Goal: Task Accomplishment & Management: Manage account settings

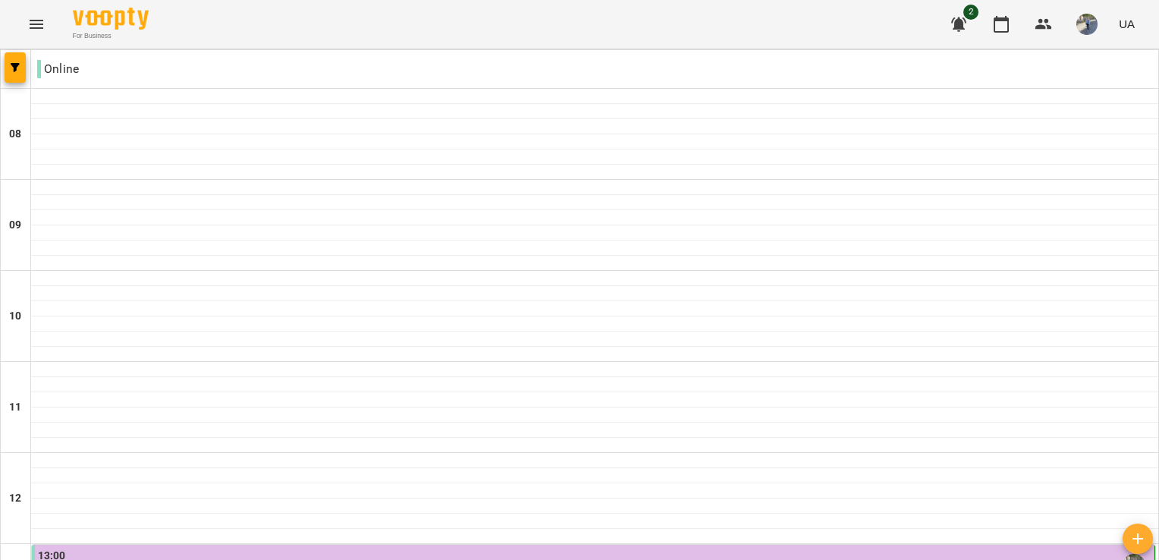
scroll to position [818, 0]
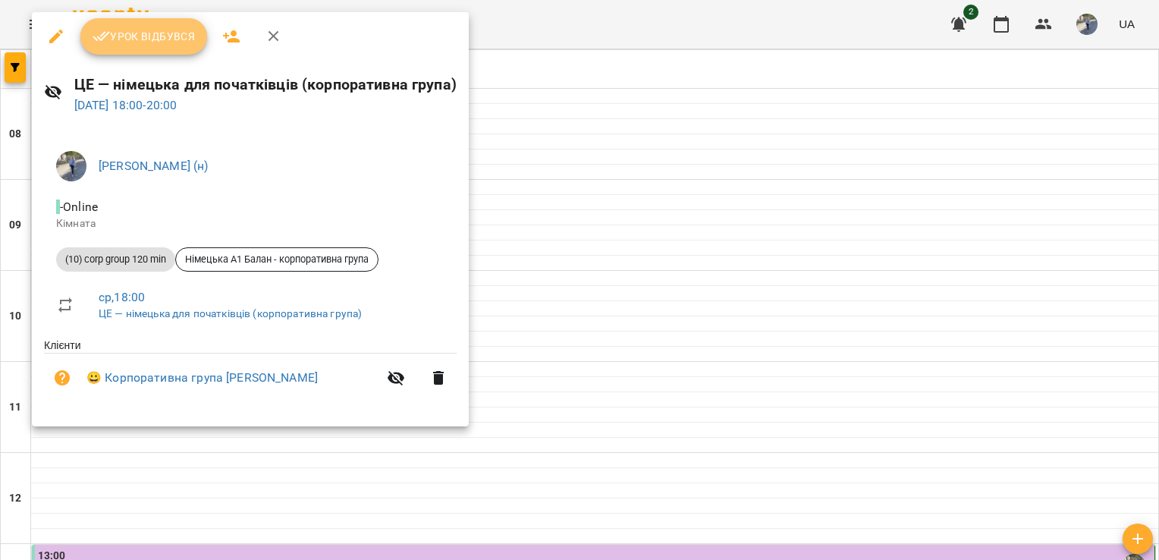
click at [143, 35] on span "Урок відбувся" at bounding box center [144, 36] width 103 height 18
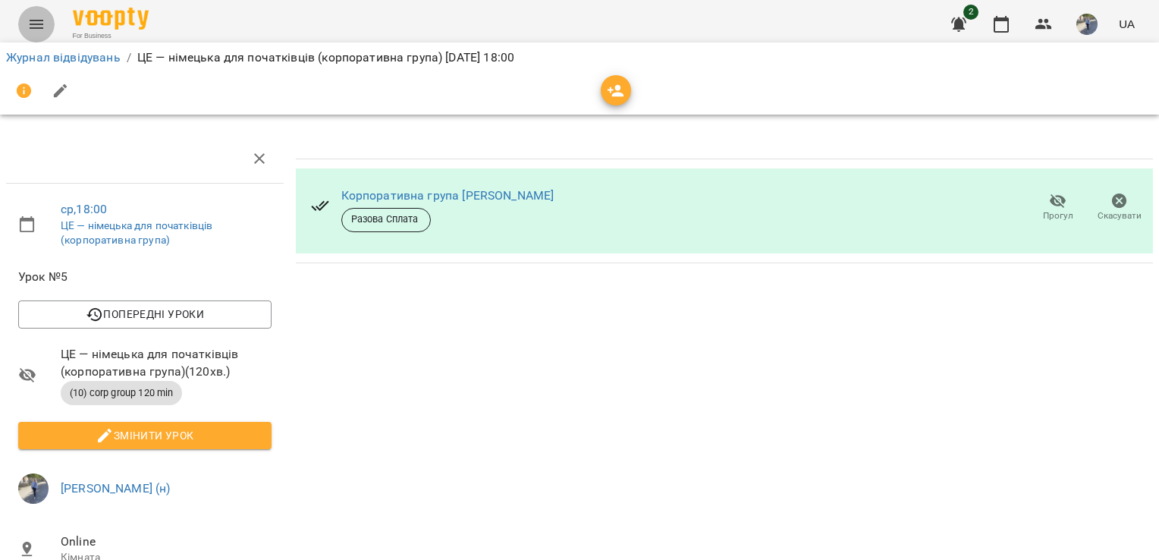
click at [36, 26] on icon "Menu" at bounding box center [36, 24] width 18 height 18
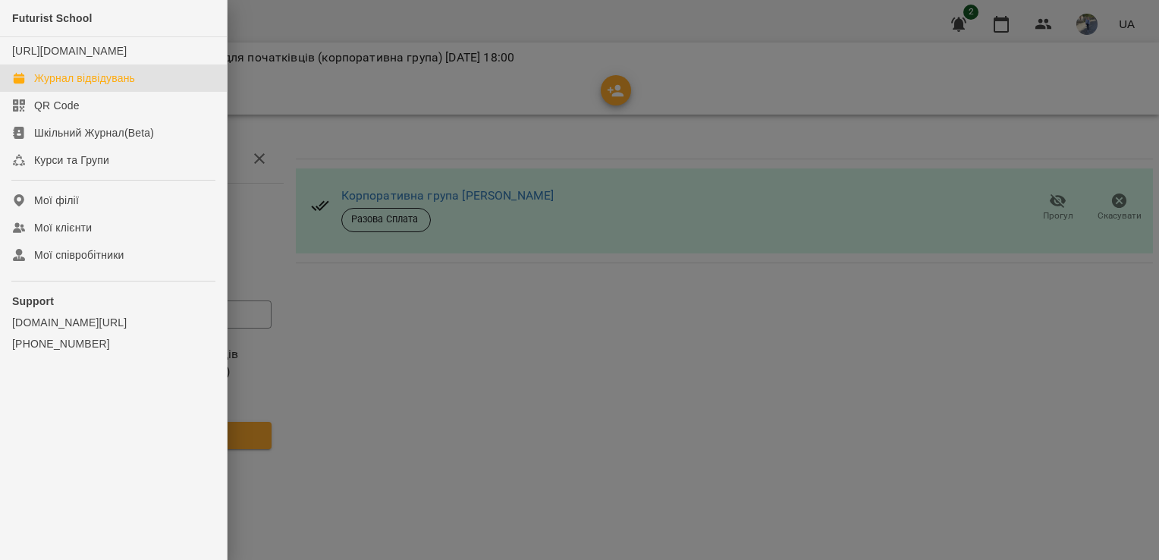
click at [112, 86] on div "Журнал відвідувань" at bounding box center [84, 78] width 101 height 15
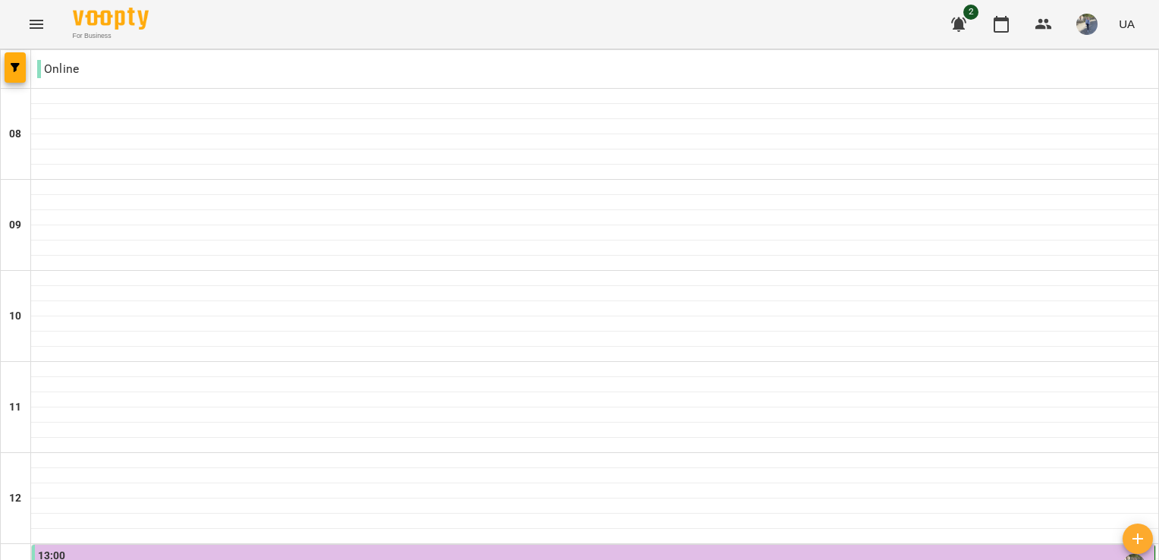
click at [1086, 23] on img "button" at bounding box center [1086, 24] width 21 height 21
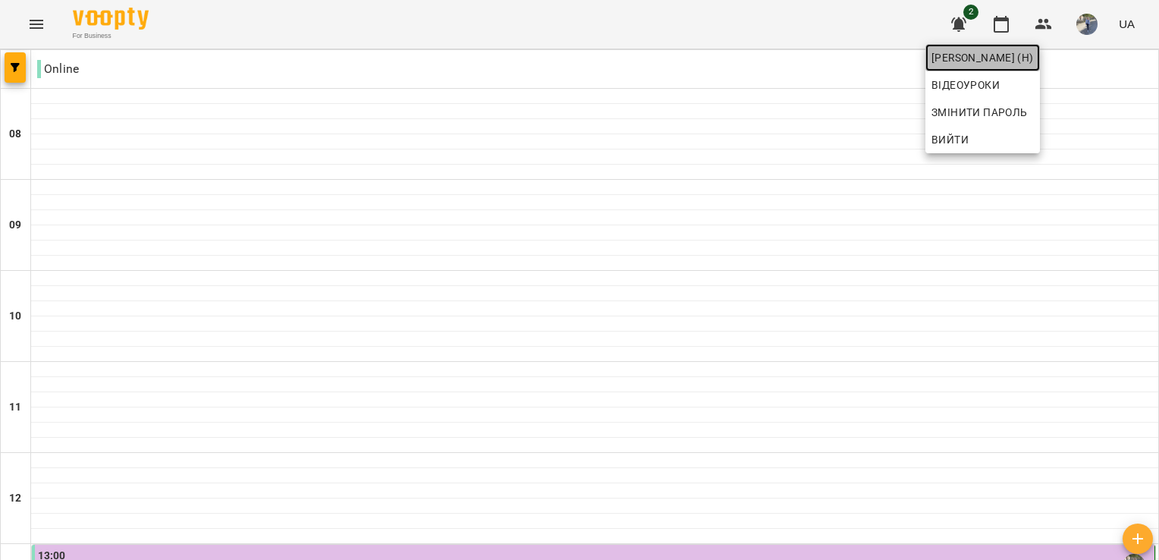
click at [1034, 58] on span "[PERSON_NAME] (н)" at bounding box center [983, 58] width 102 height 18
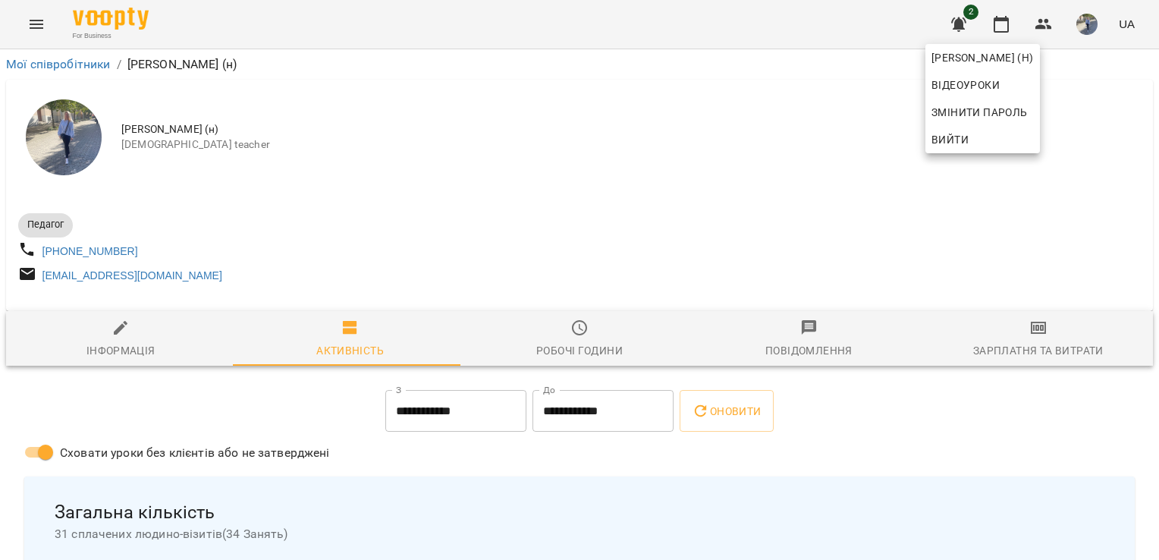
drag, startPoint x: 1153, startPoint y: 105, endPoint x: 1158, endPoint y: 148, distance: 43.6
click at [1158, 148] on div at bounding box center [579, 280] width 1159 height 560
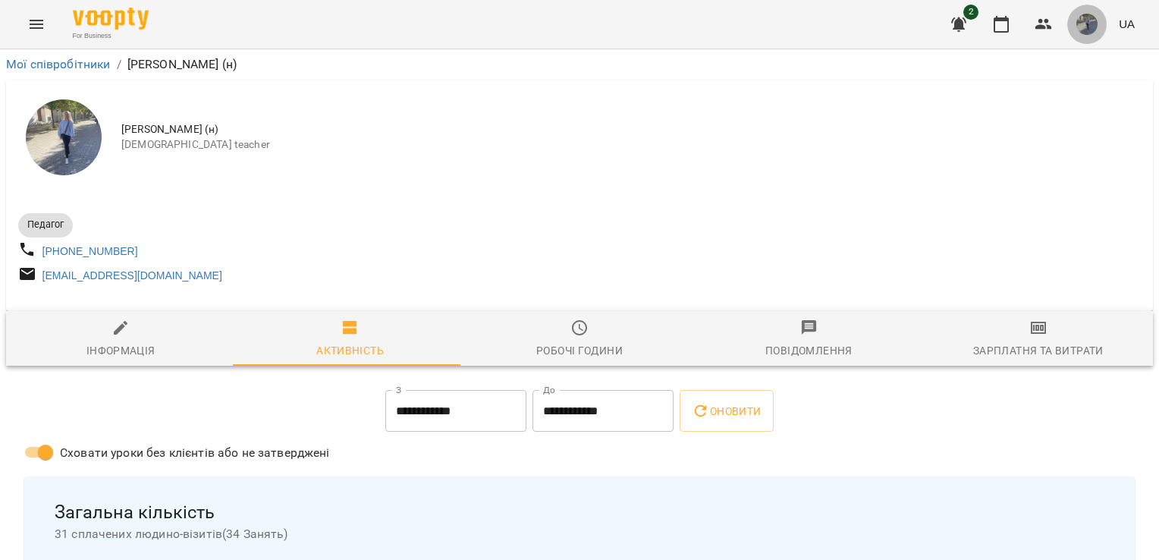
click at [1095, 23] on img "button" at bounding box center [1086, 24] width 21 height 21
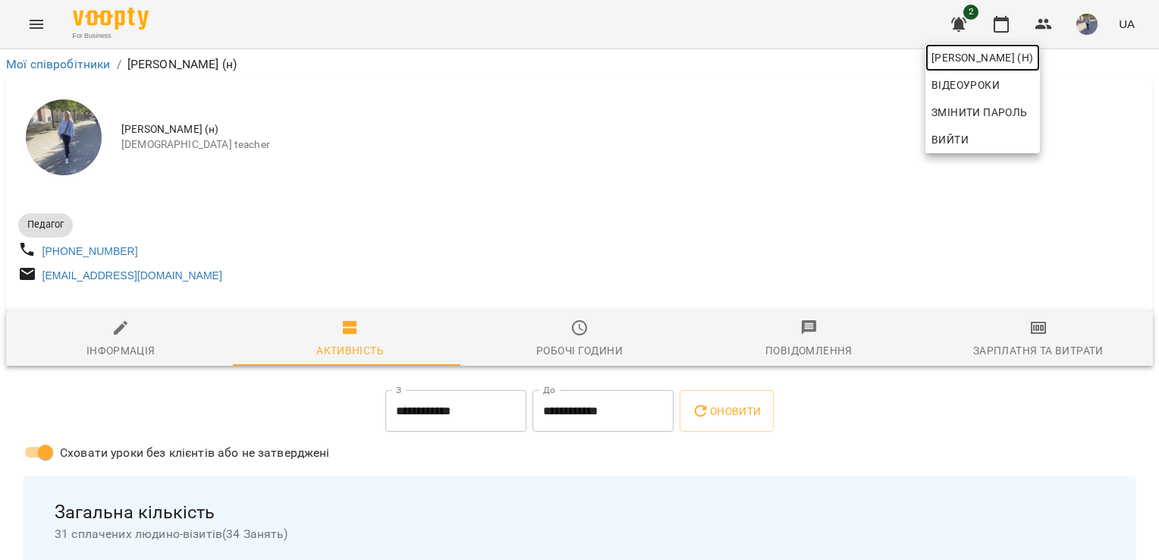
click at [1034, 60] on span "[PERSON_NAME] (н)" at bounding box center [983, 58] width 102 height 18
click at [41, 20] on div at bounding box center [579, 280] width 1159 height 560
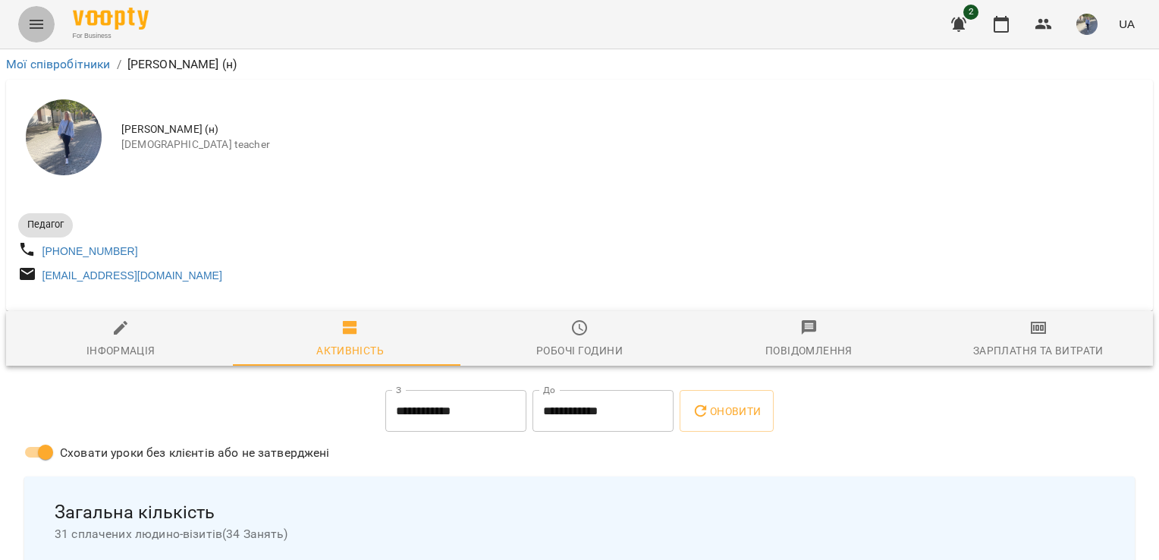
click at [34, 24] on icon "Menu" at bounding box center [37, 24] width 14 height 9
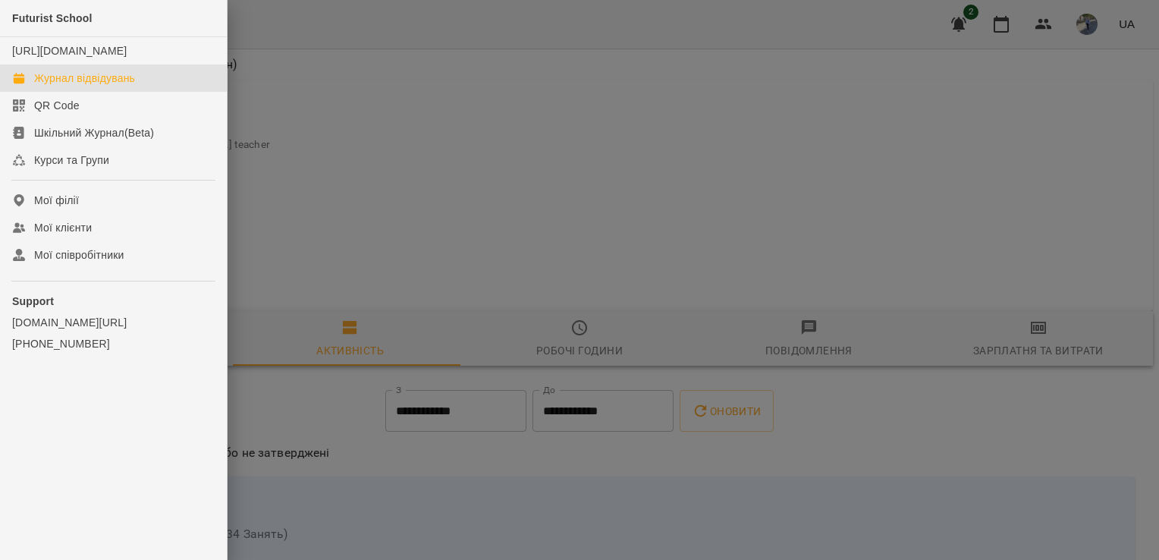
click at [78, 86] on div "Журнал відвідувань" at bounding box center [84, 78] width 101 height 15
